Goal: Information Seeking & Learning: Learn about a topic

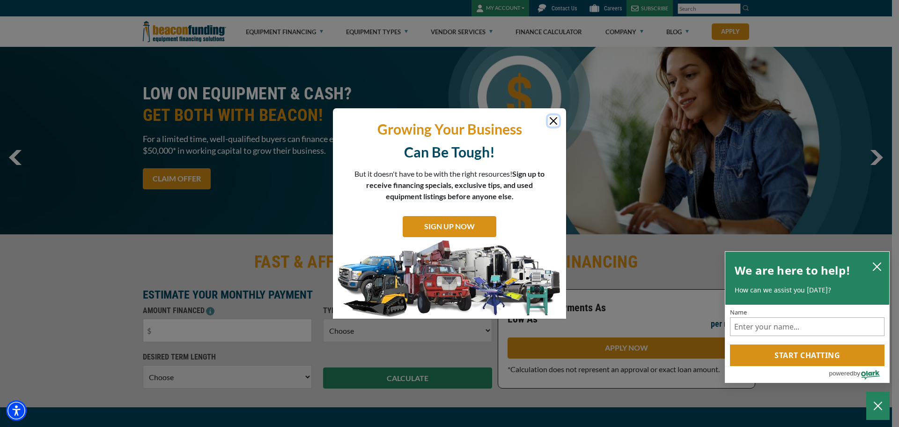
click at [548, 121] on button "Close" at bounding box center [553, 120] width 11 height 11
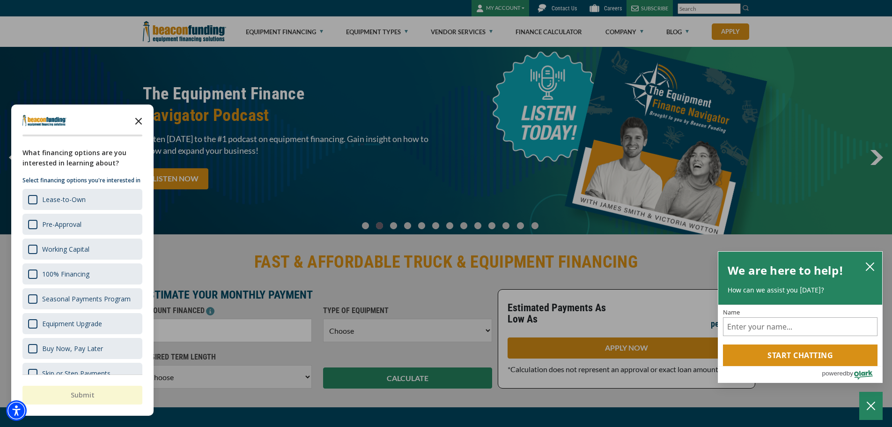
click at [141, 119] on icon "Close the survey" at bounding box center [138, 120] width 19 height 19
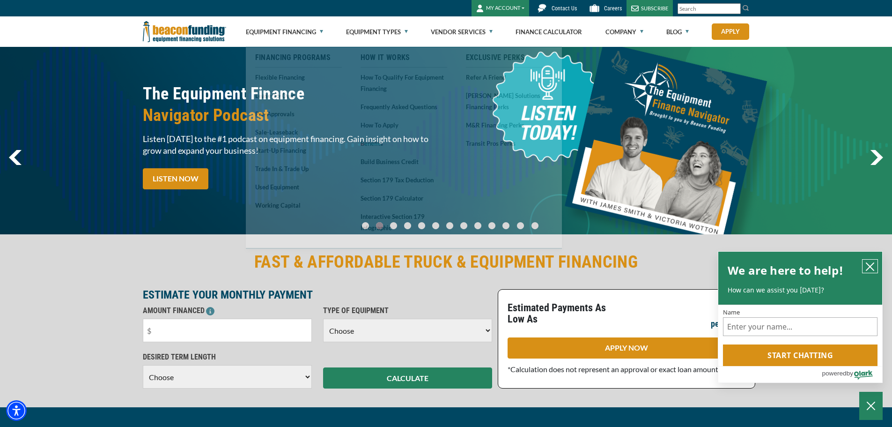
click at [873, 266] on icon "close chatbox" at bounding box center [869, 266] width 9 height 9
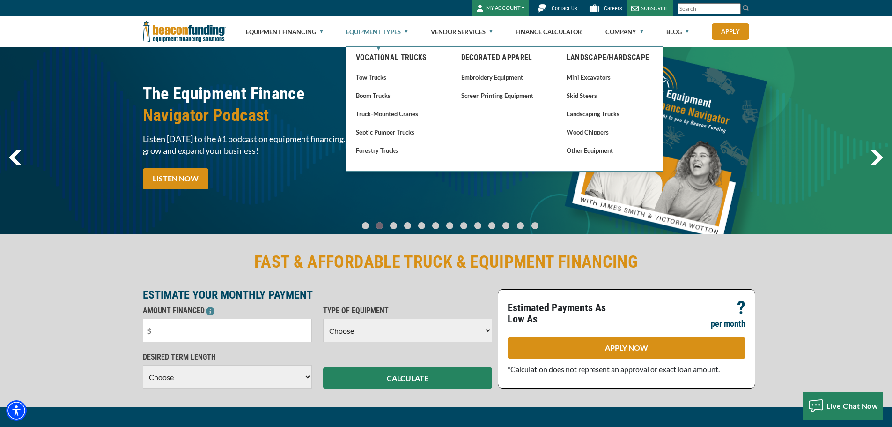
click at [405, 31] on link "Equipment Types" at bounding box center [377, 32] width 62 height 30
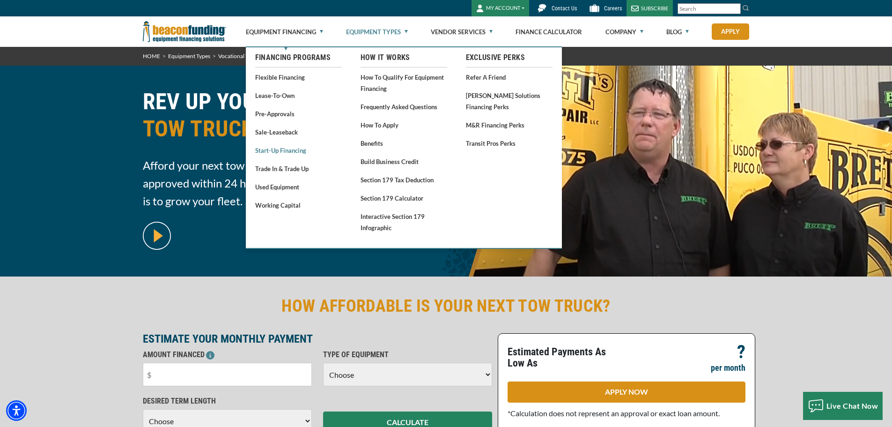
click at [294, 152] on link "Start-Up Financing" at bounding box center [298, 150] width 87 height 12
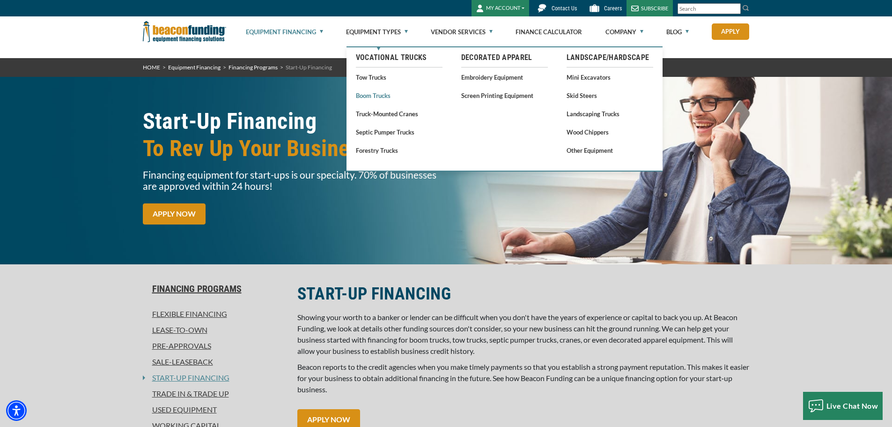
click at [373, 97] on link "Boom Trucks" at bounding box center [399, 95] width 87 height 12
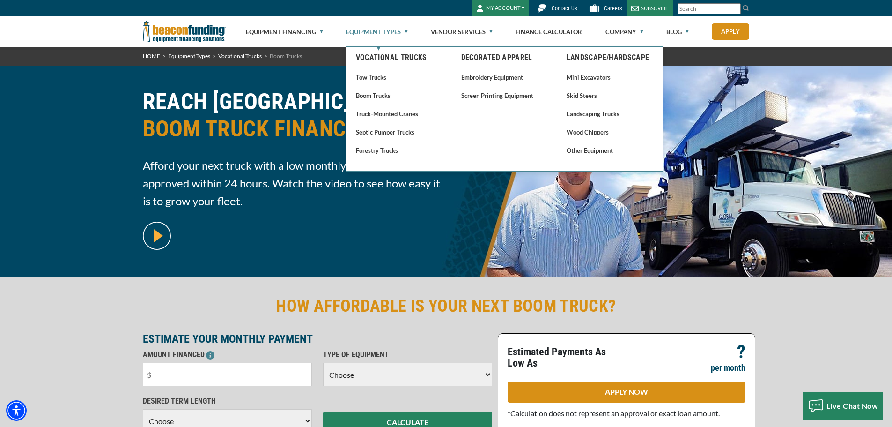
click at [325, 290] on div "HOW AFFORDABLE IS YOUR NEXT BOOM TRUCK? ESTIMATE YOUR MONTHLY PAYMENT AMOUNT FI…" at bounding box center [446, 363] width 892 height 175
click at [375, 76] on link "Tow Trucks" at bounding box center [399, 77] width 87 height 12
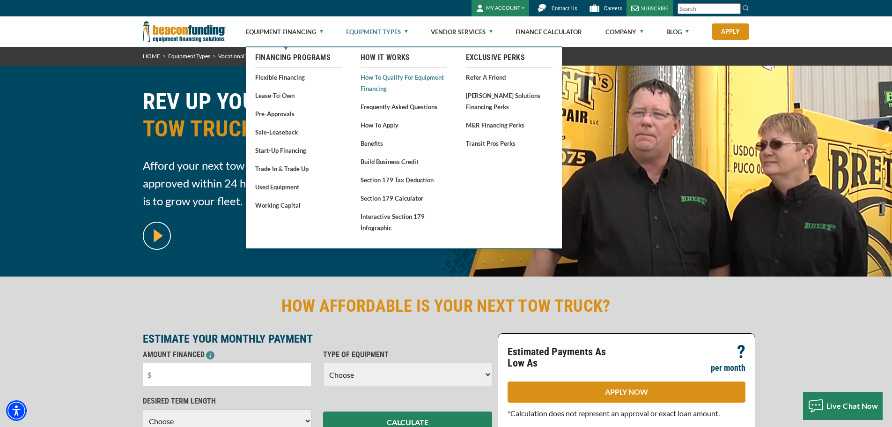
click at [390, 83] on link "How to Qualify for Equipment Financing" at bounding box center [404, 82] width 87 height 23
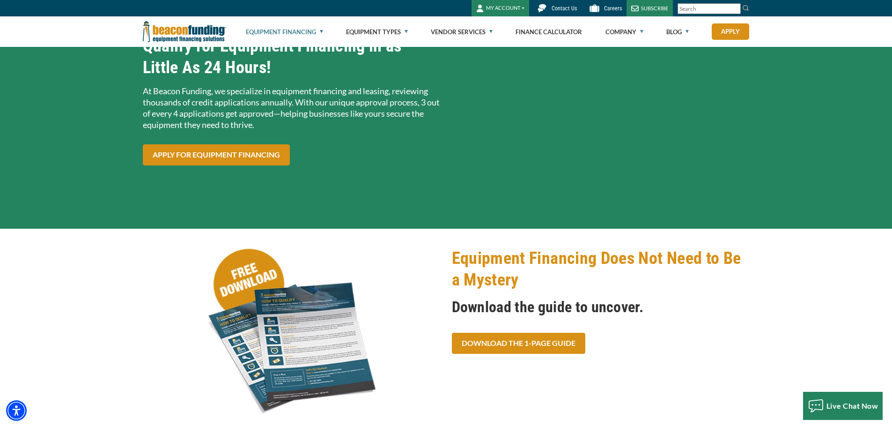
scroll to position [94, 0]
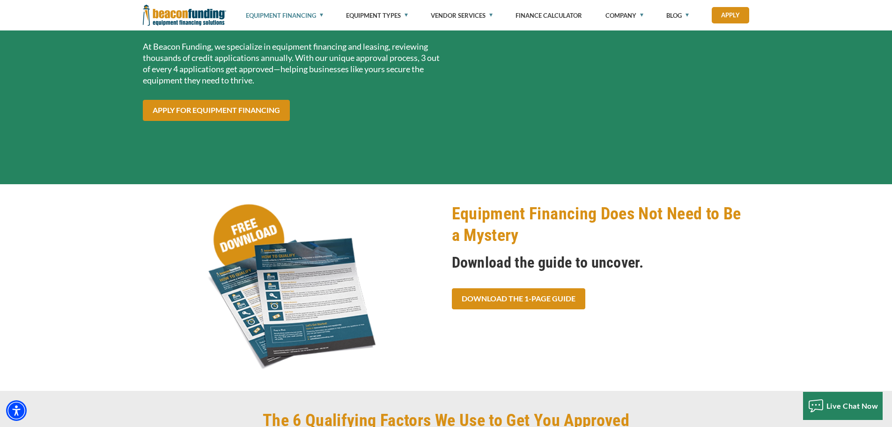
click at [330, 317] on img at bounding box center [292, 288] width 298 height 170
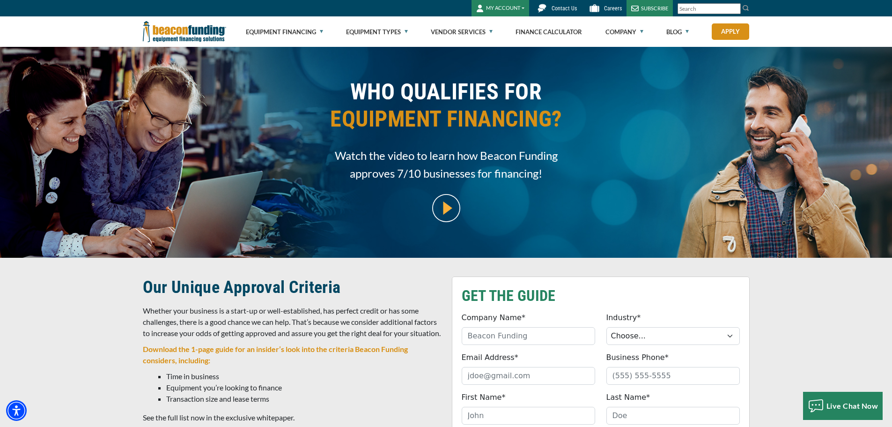
click at [192, 31] on img at bounding box center [184, 31] width 83 height 30
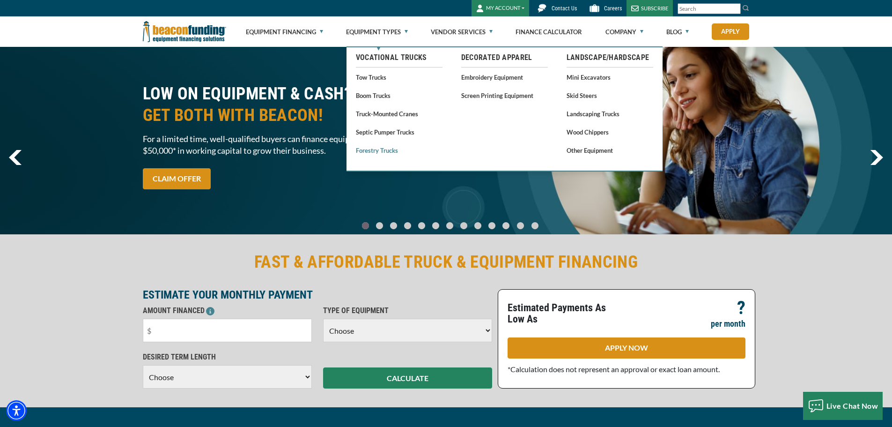
click at [392, 153] on link "Forestry Trucks" at bounding box center [399, 150] width 87 height 12
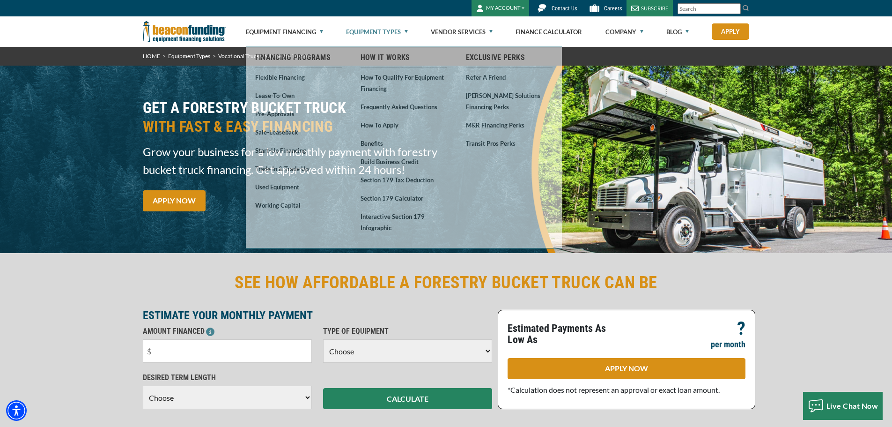
click at [176, 288] on h2 "SEE HOW AFFORDABLE A FORESTRY BUCKET TRUCK CAN BE" at bounding box center [446, 283] width 607 height 22
